Goal: Share content

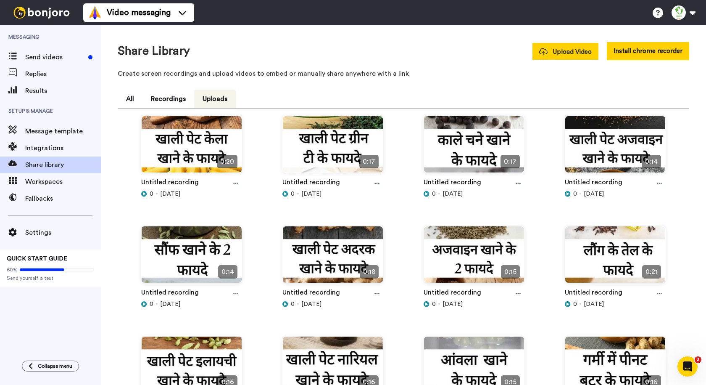
click at [564, 46] on button "Upload Video" at bounding box center [566, 51] width 66 height 17
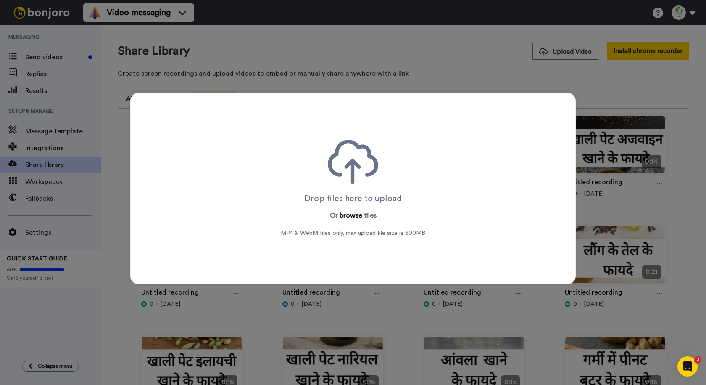
click at [348, 216] on button "browse" at bounding box center [351, 215] width 23 height 10
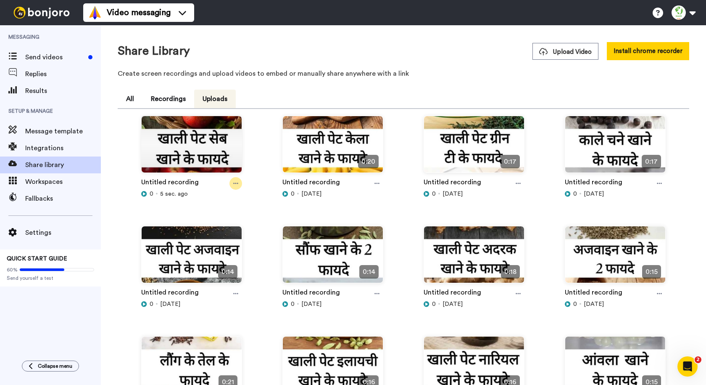
click at [231, 183] on div at bounding box center [235, 183] width 13 height 13
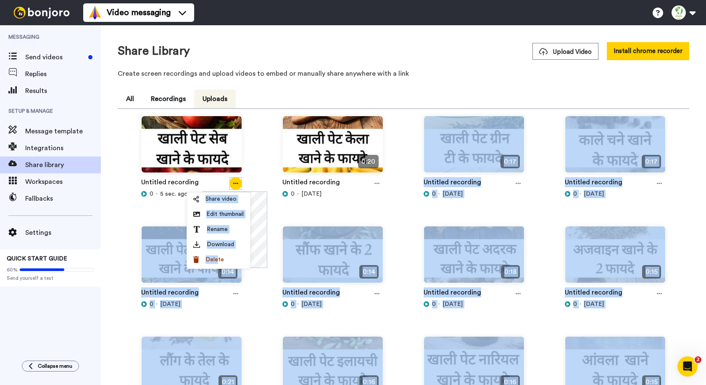
drag, startPoint x: 218, startPoint y: 257, endPoint x: 313, endPoint y: 195, distance: 113.9
click at [313, 195] on body "Video messaging Switch to Video messaging Testimonials Try me for free! Setting…" at bounding box center [353, 192] width 706 height 385
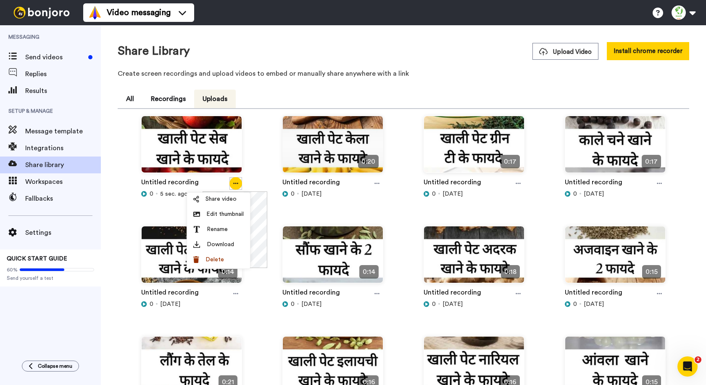
click at [415, 52] on div "Share Library Upload Video Install chrome recorder" at bounding box center [404, 51] width 572 height 18
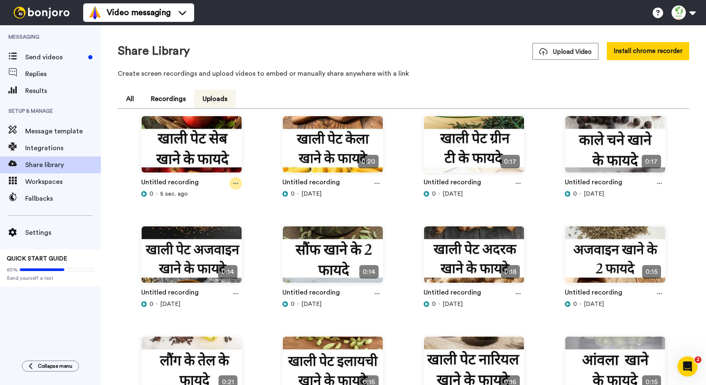
click at [232, 188] on div at bounding box center [235, 183] width 13 height 13
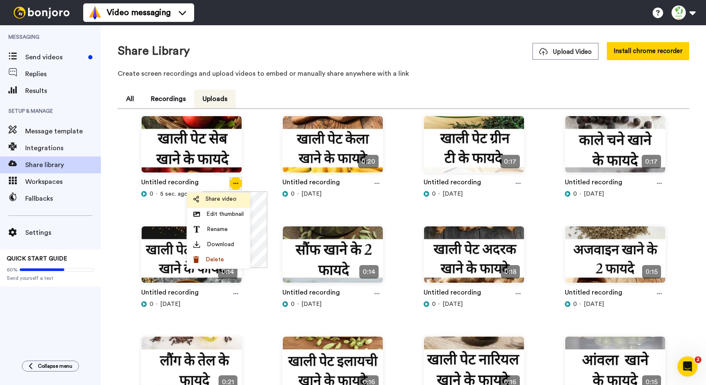
click at [224, 207] on li "Share video" at bounding box center [218, 199] width 63 height 15
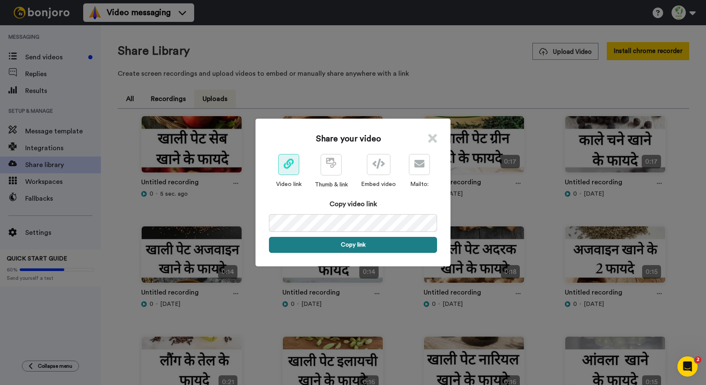
click at [355, 248] on button "Copy link" at bounding box center [353, 245] width 168 height 16
